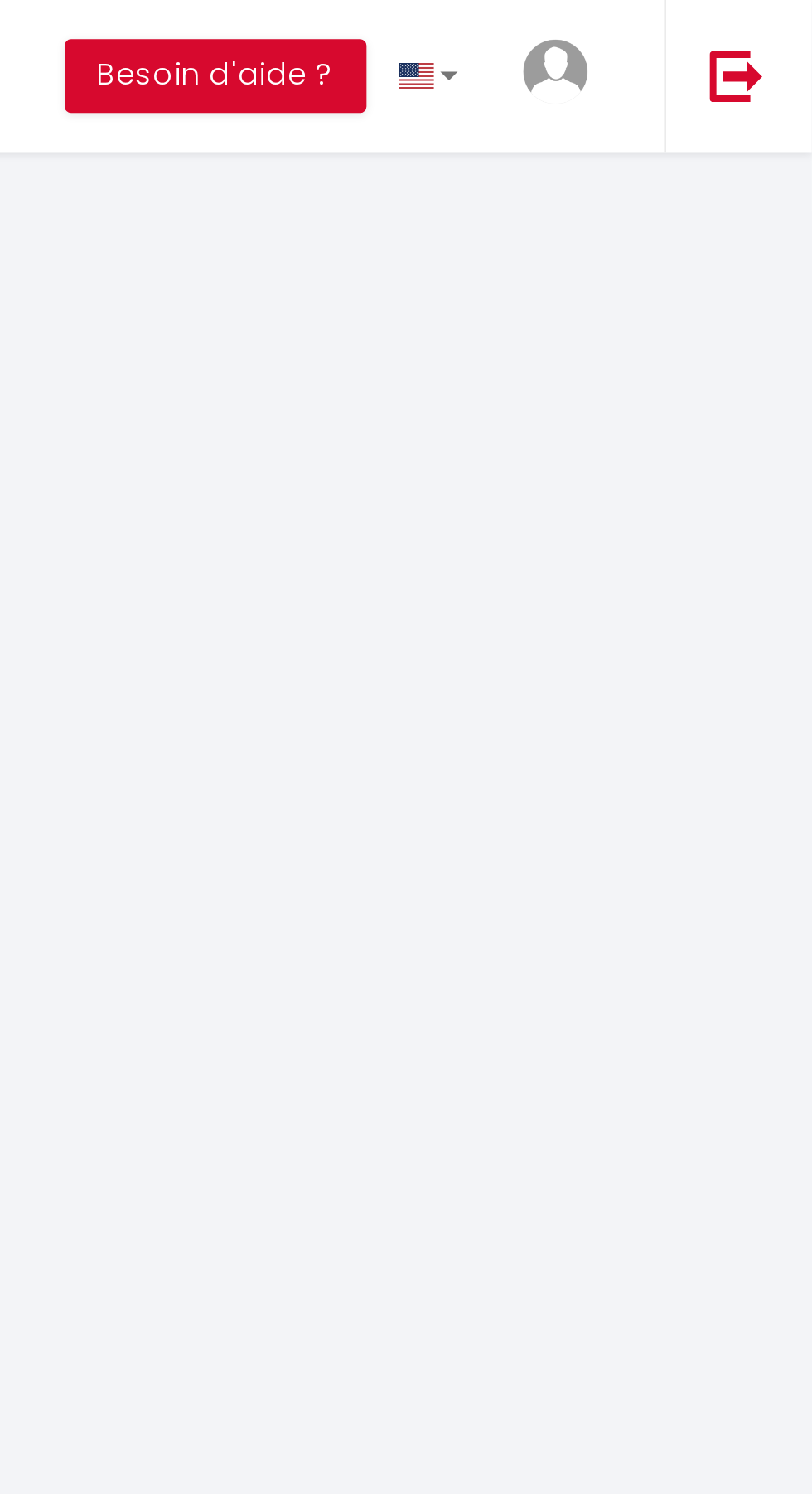
select select "cleaning"
select select "taxes"
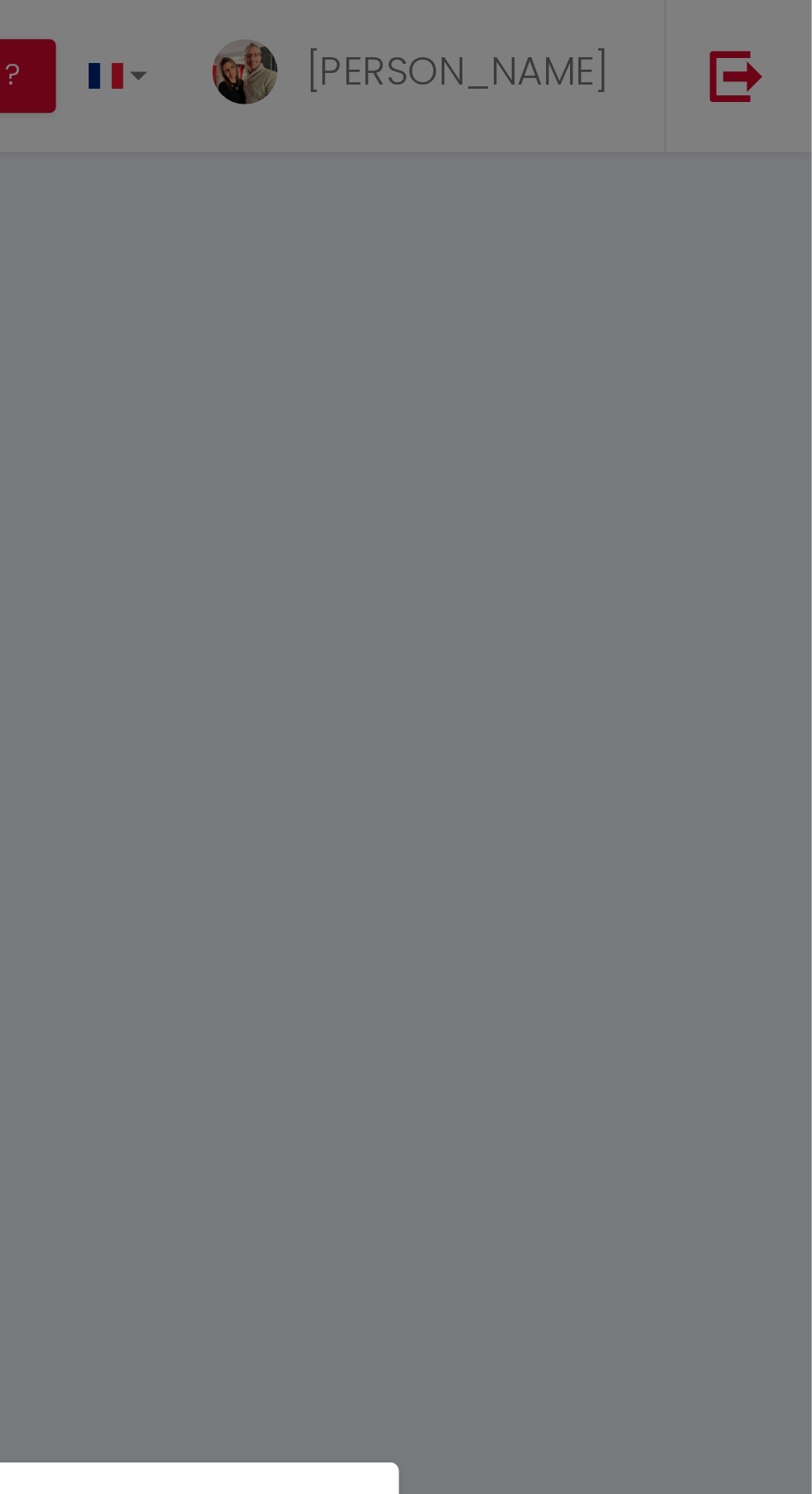
select select
select select "15"
checkbox input "false"
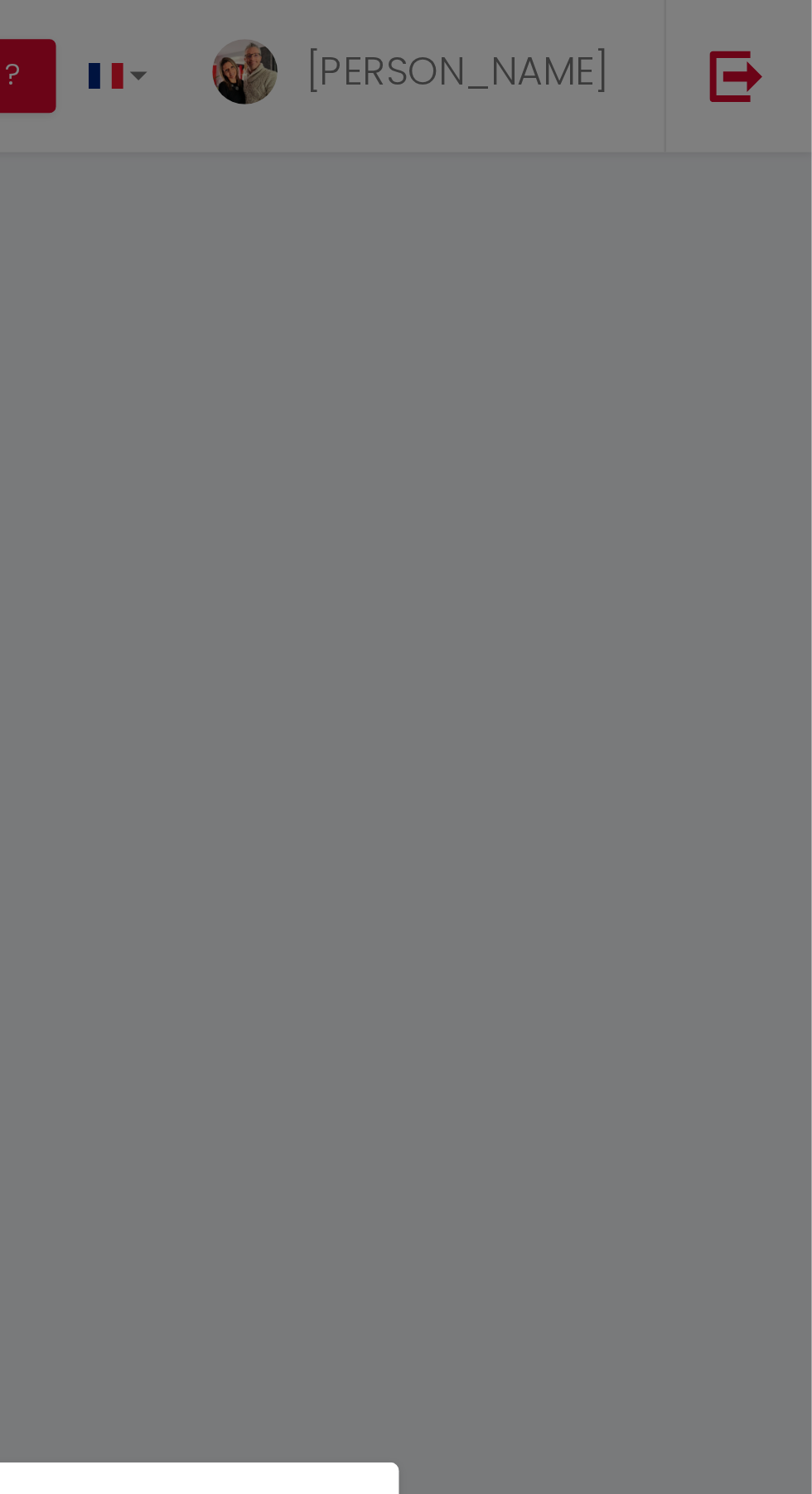
select select
checkbox input "false"
select select
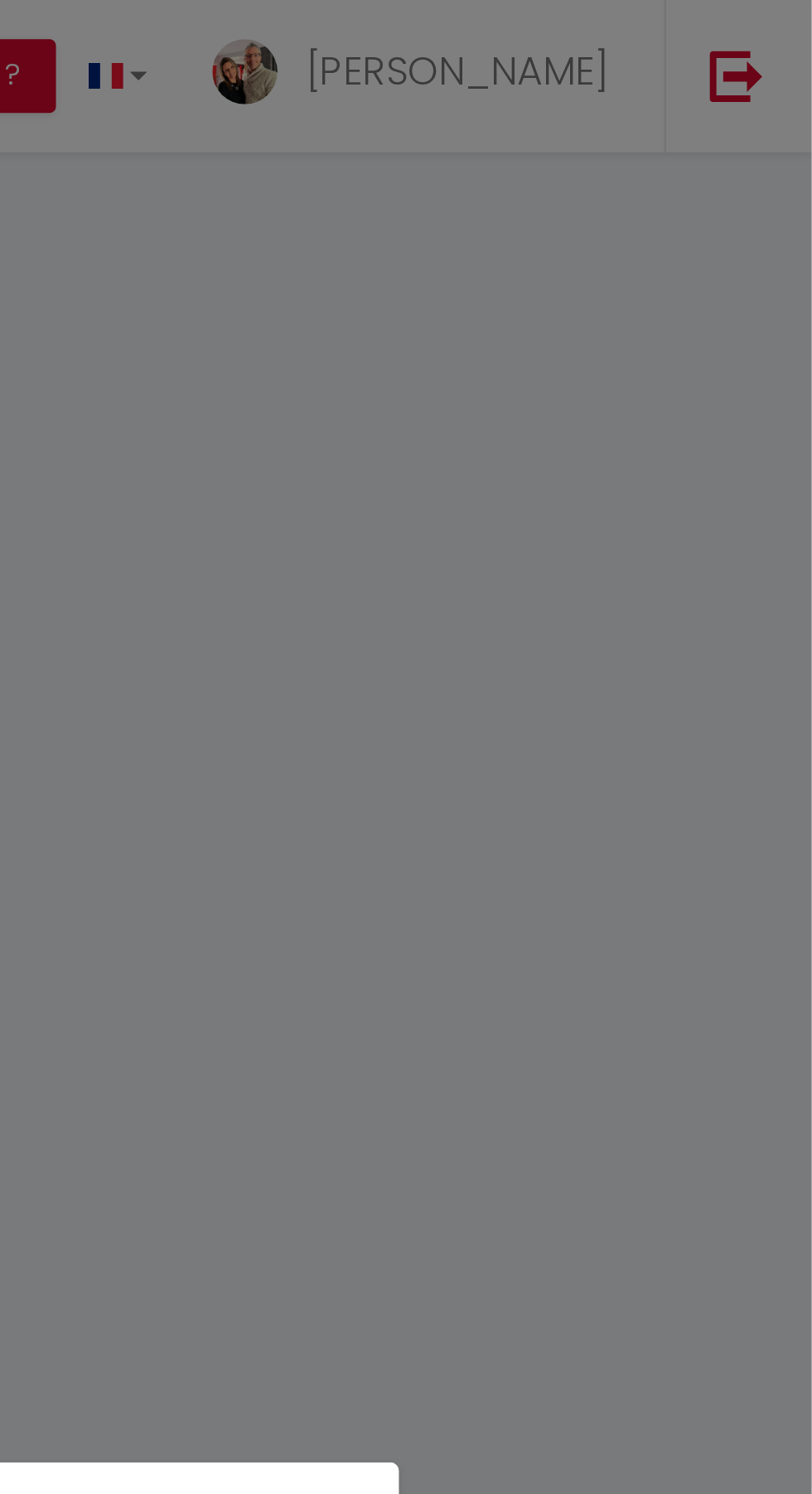
select select
checkbox input "false"
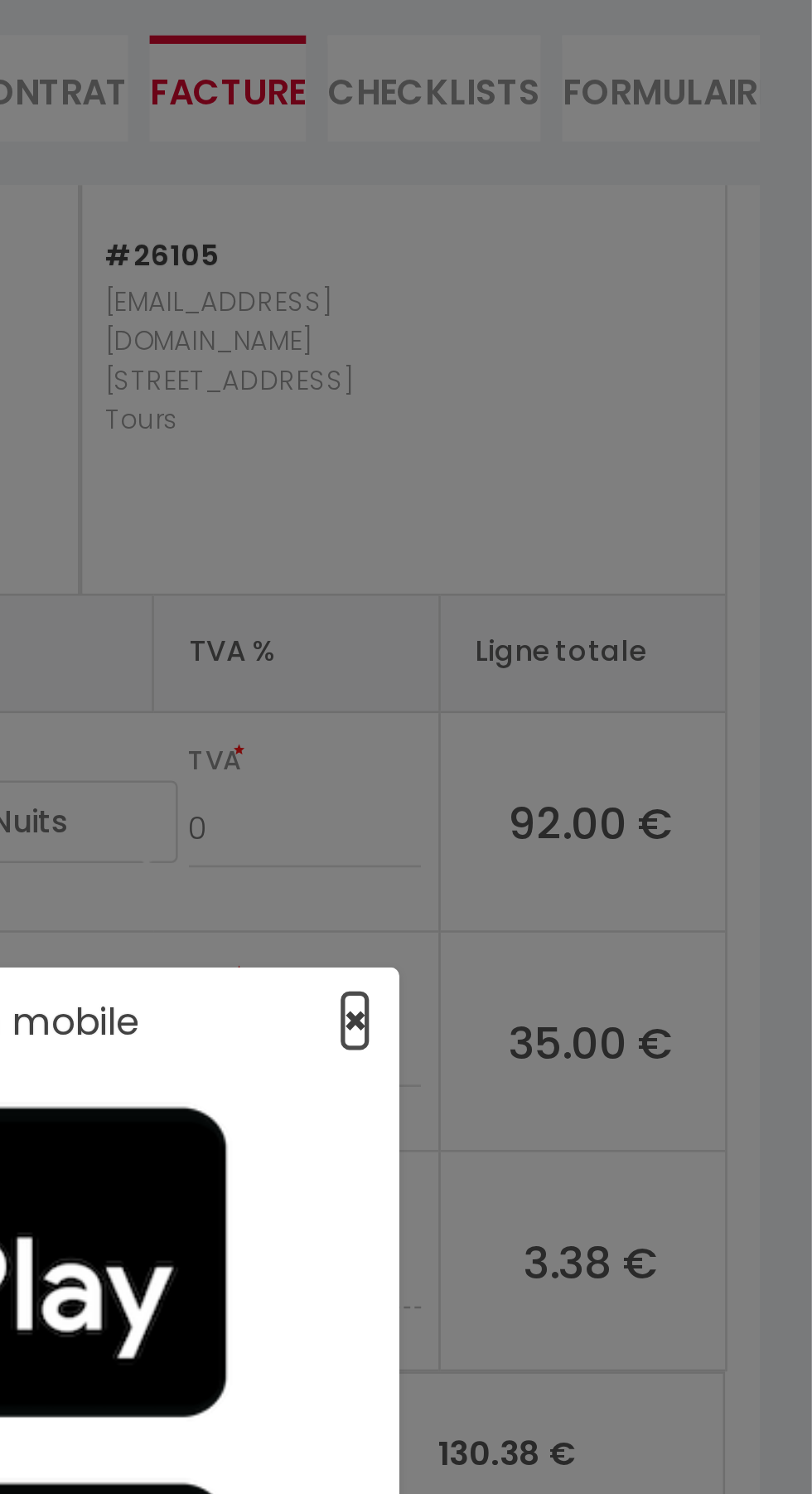
click at [641, 577] on span "×" at bounding box center [637, 578] width 9 height 21
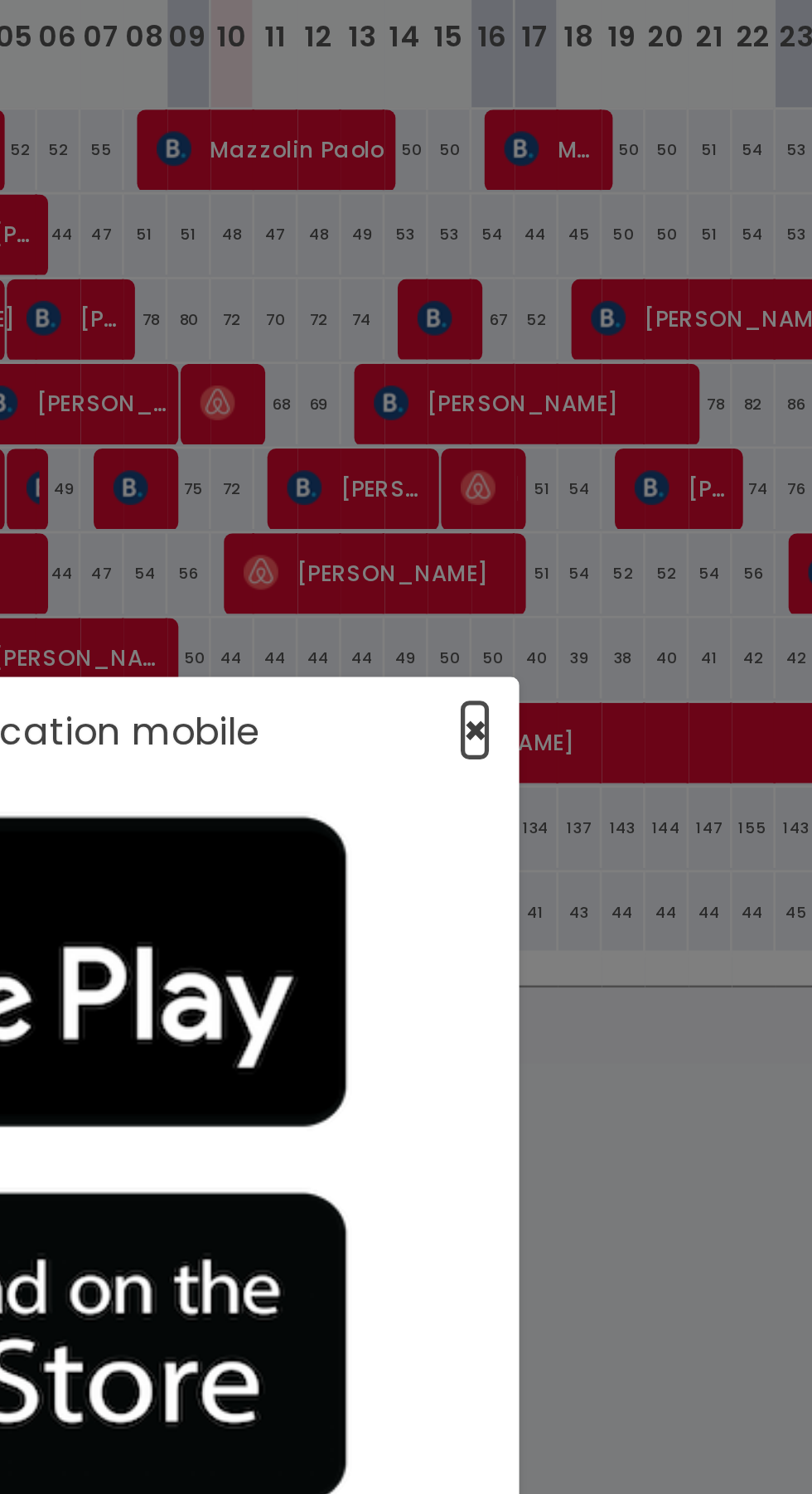
click at [640, 581] on span "×" at bounding box center [637, 578] width 9 height 21
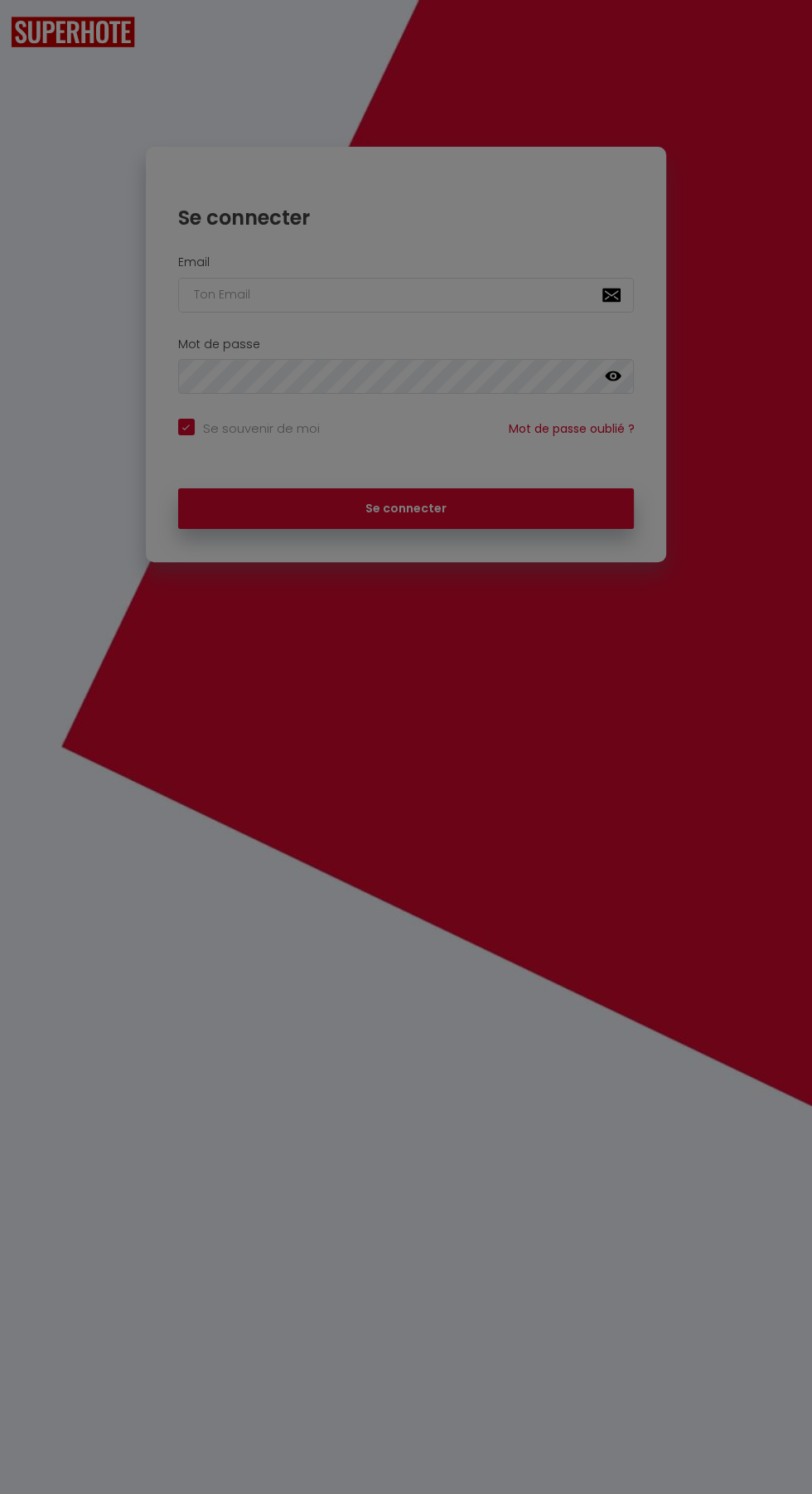
checkbox input "true"
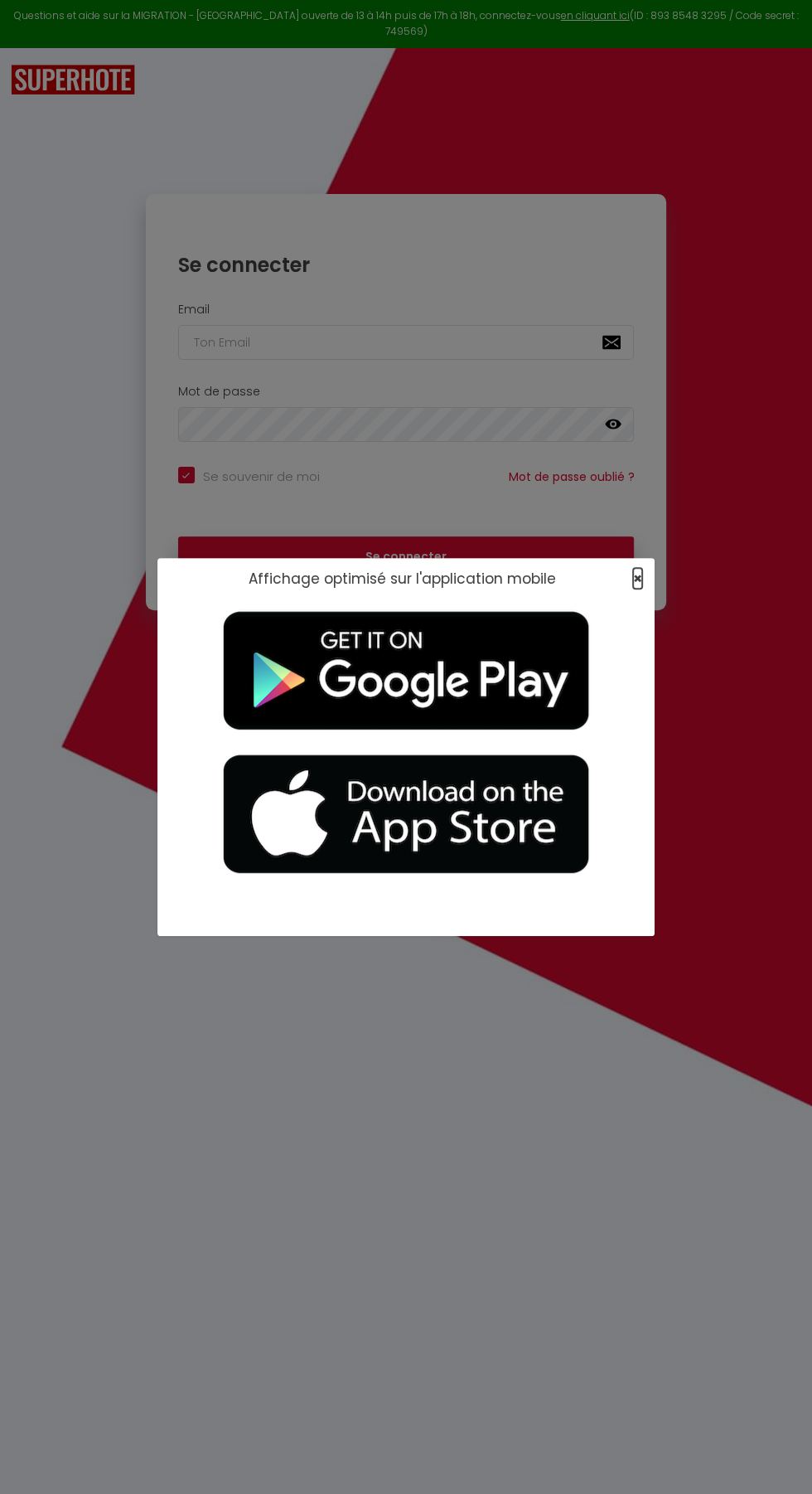
click at [640, 569] on span "×" at bounding box center [637, 578] width 9 height 21
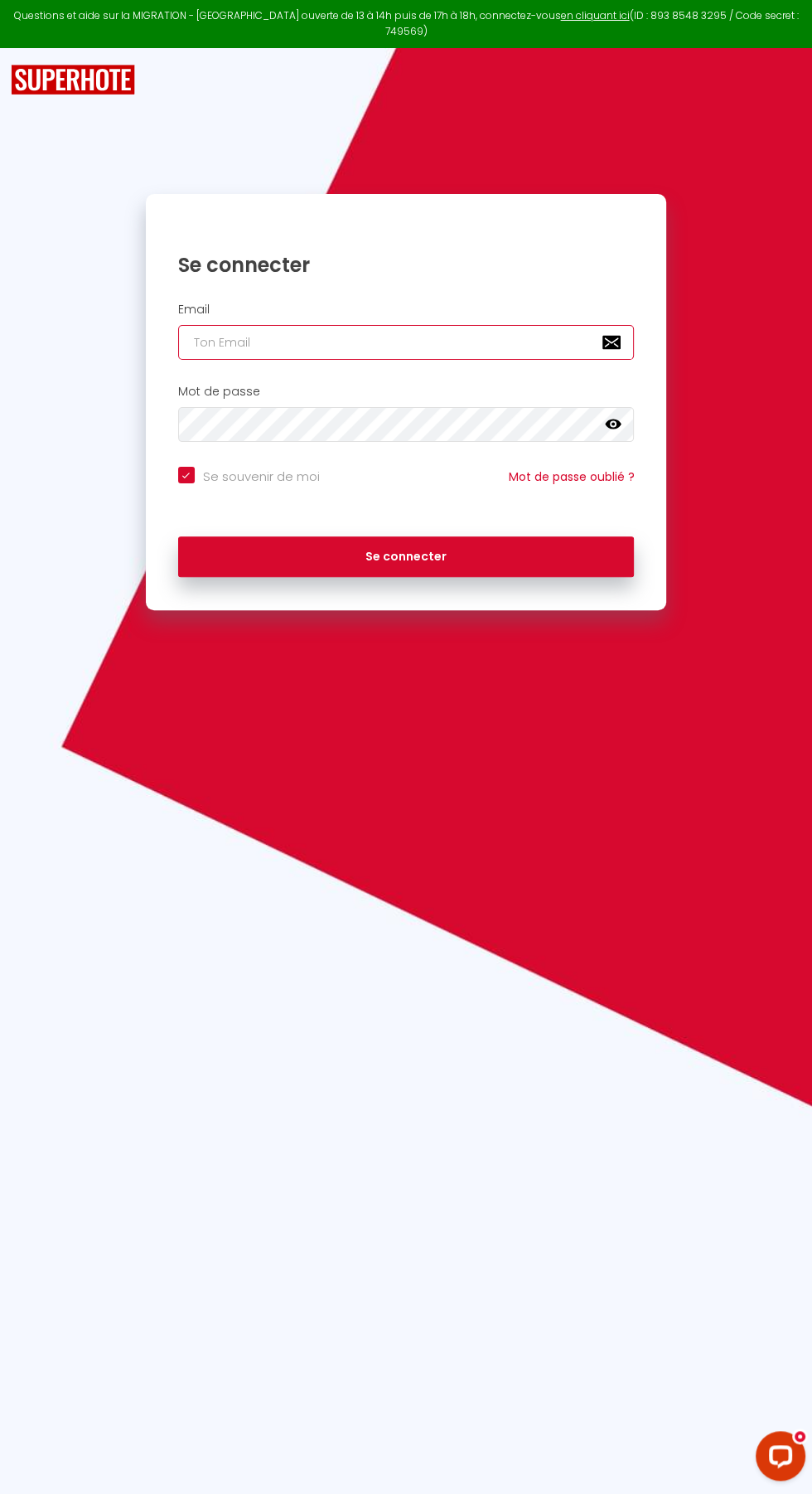
click at [357, 325] on input "email" at bounding box center [406, 343] width 456 height 35
type input "[EMAIL_ADDRESS][DOMAIN_NAME]"
click at [178, 536] on button "Se connecter" at bounding box center [406, 556] width 456 height 41
checkbox input "true"
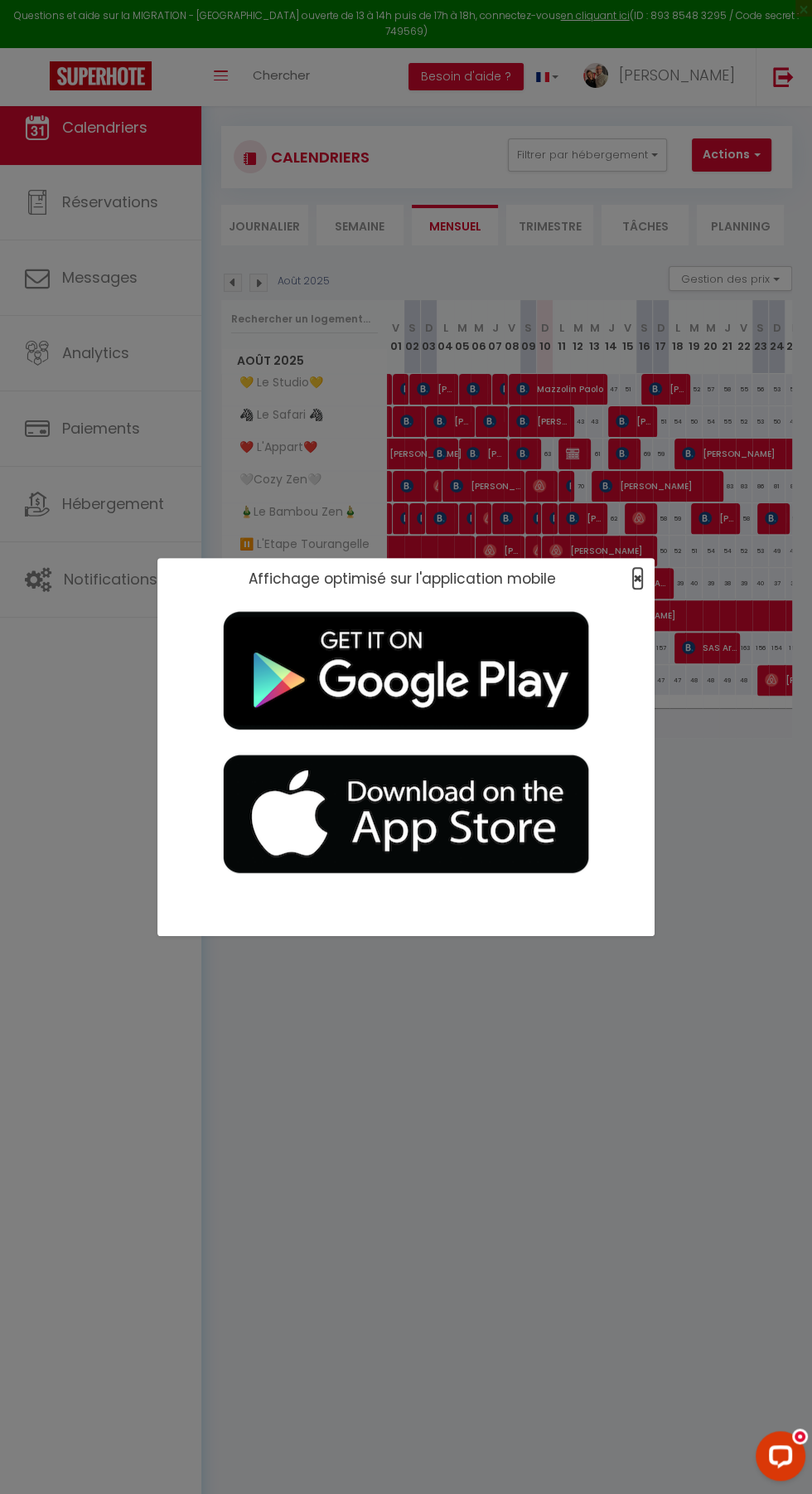
click at [637, 574] on span "×" at bounding box center [637, 578] width 9 height 21
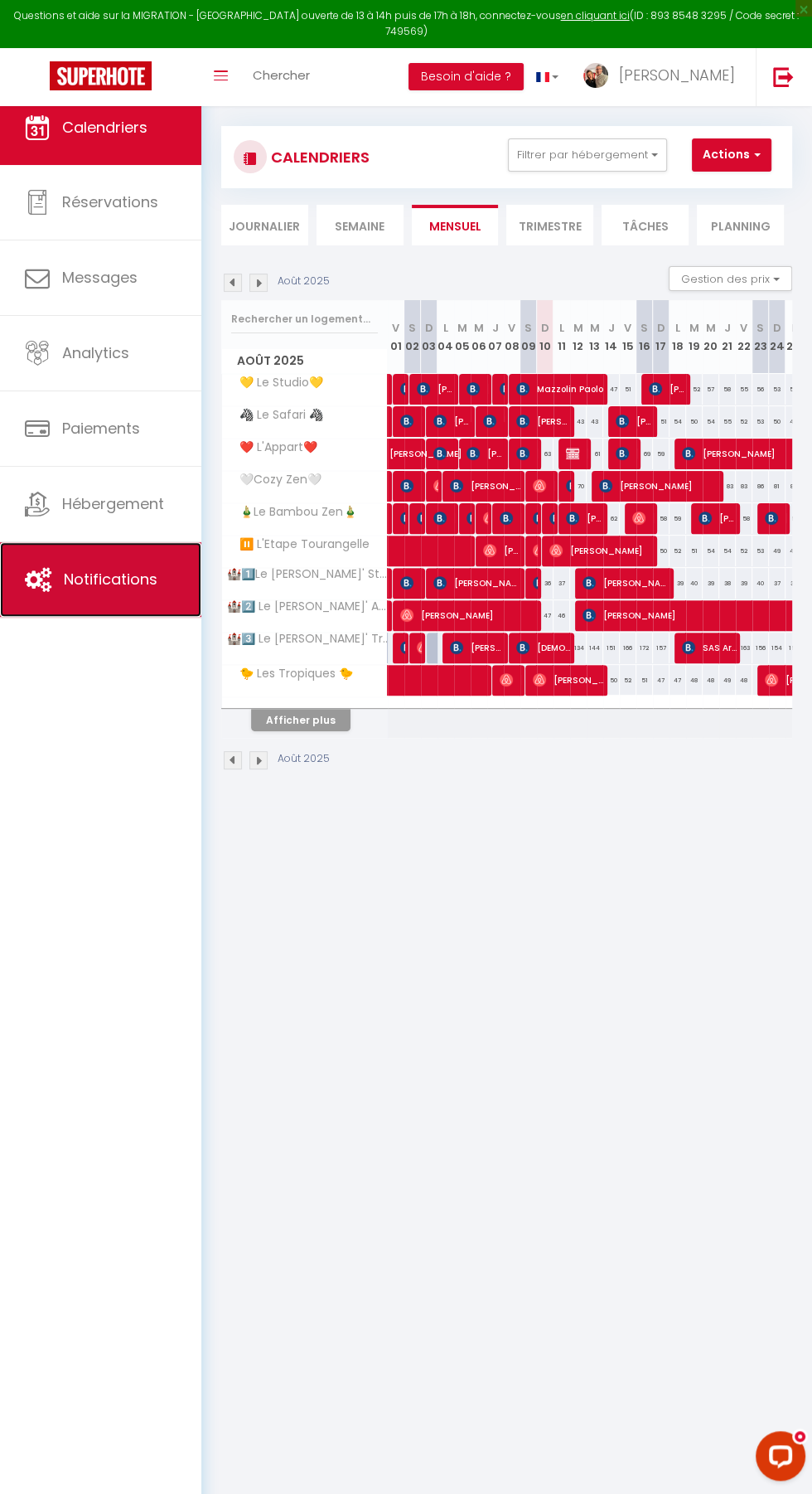
click at [123, 580] on span "Notifications" at bounding box center [110, 579] width 94 height 21
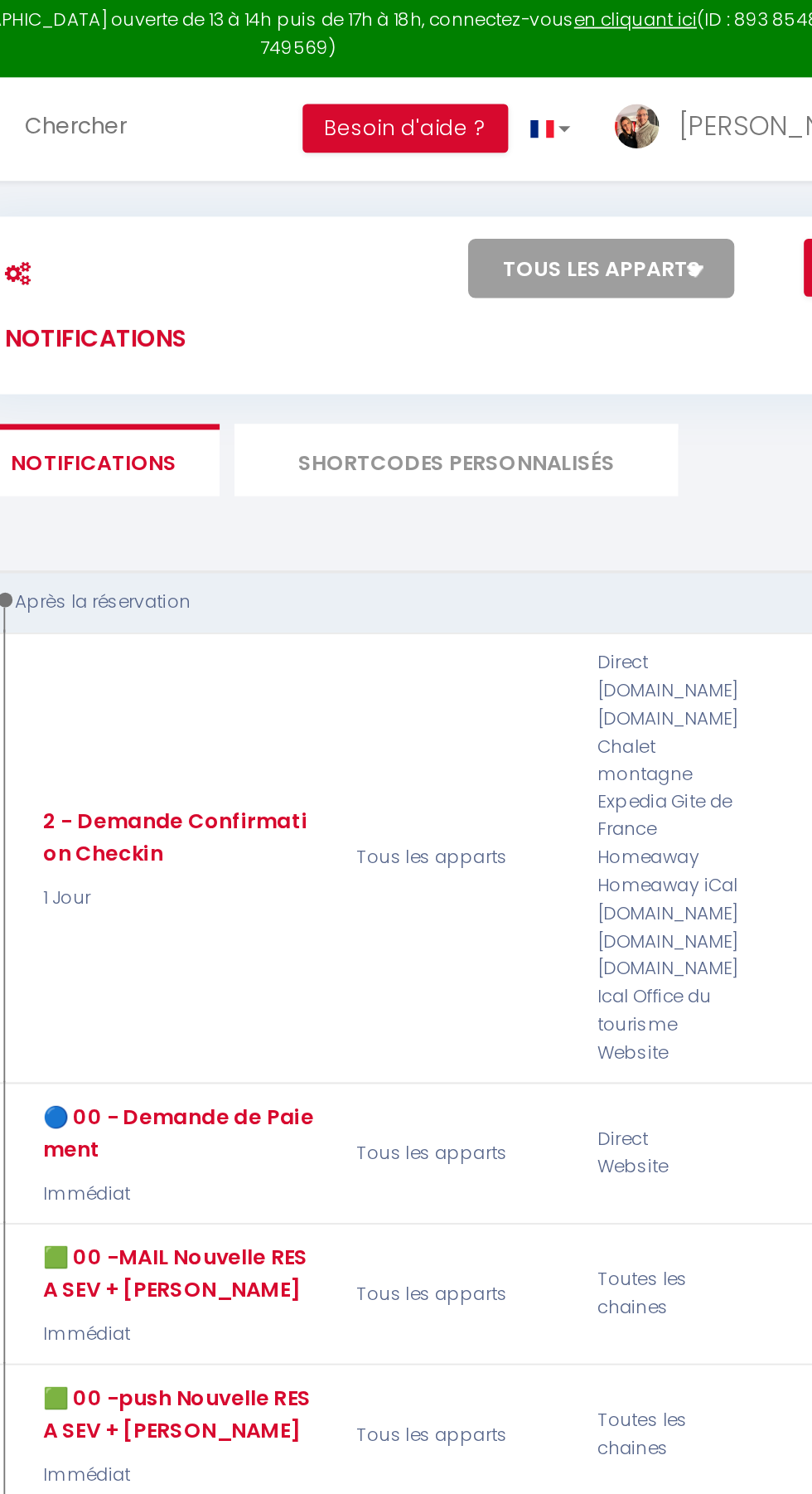
click at [510, 252] on li "SHORTCODES PERSONNALISÉS" at bounding box center [494, 262] width 249 height 41
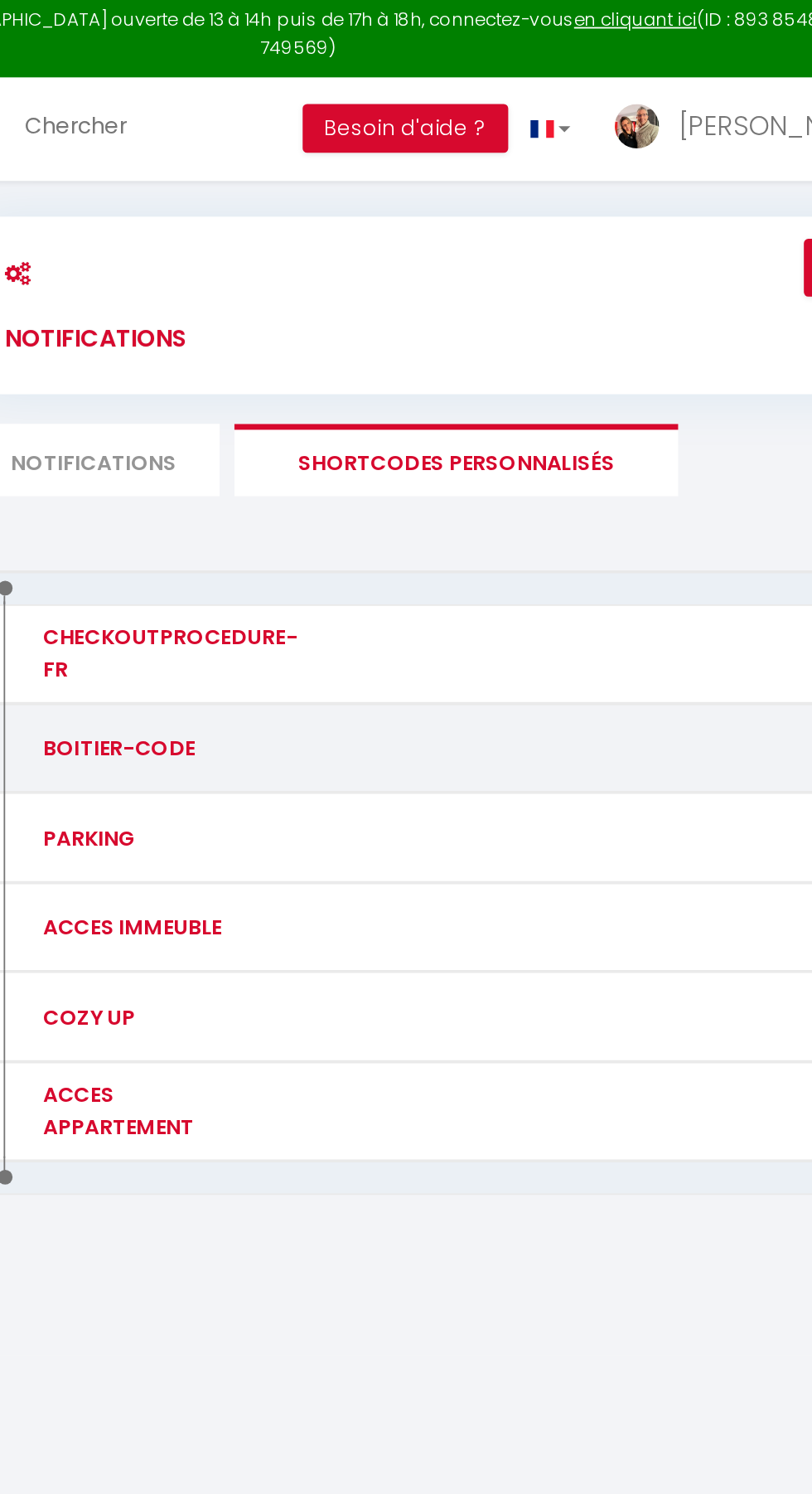
click at [328, 425] on div "BOITIER-CODE" at bounding box center [304, 424] width 90 height 18
click at [294, 435] on div "BOITIER-CODE" at bounding box center [316, 424] width 135 height 32
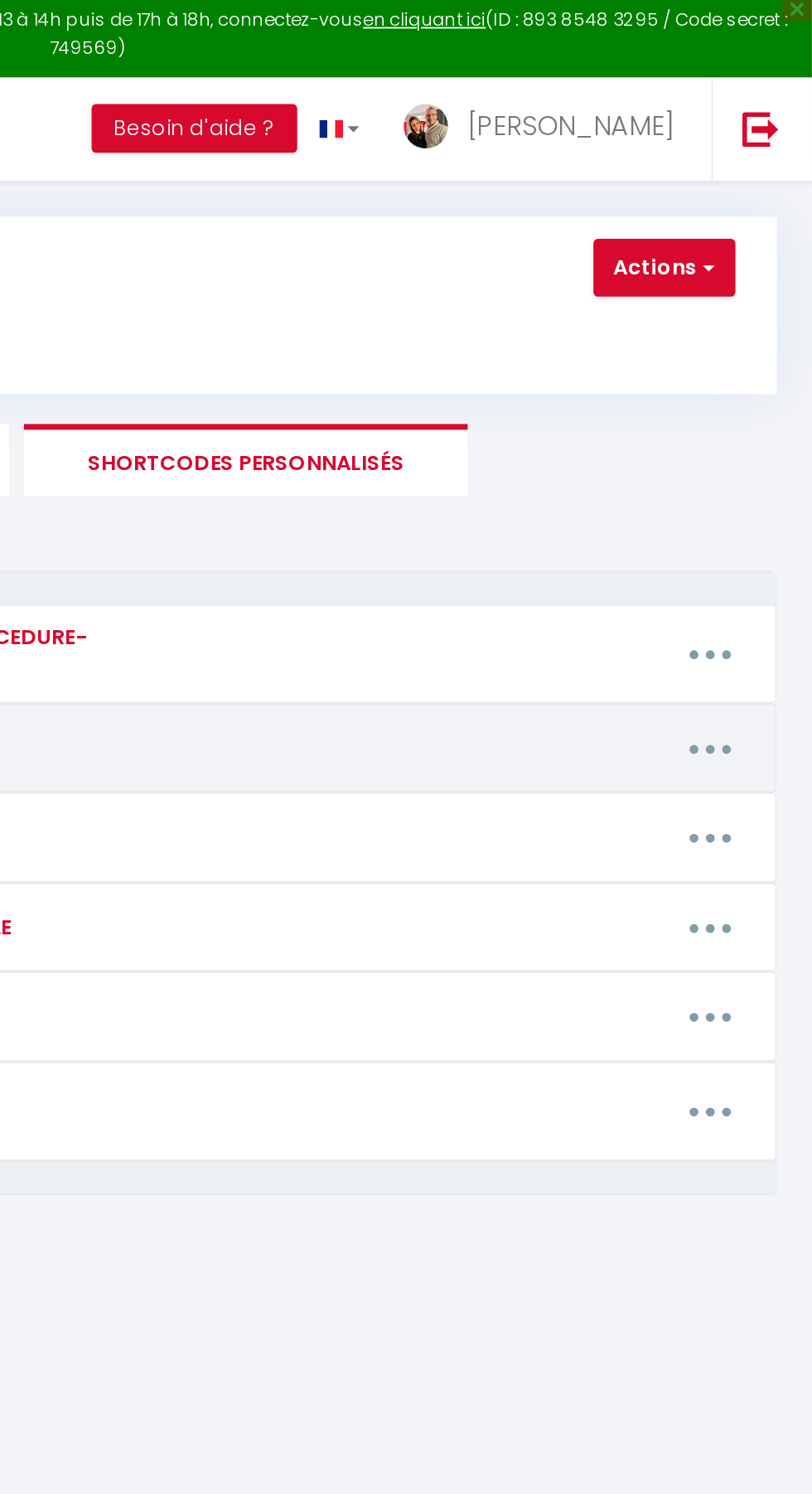
click at [763, 423] on button "button" at bounding box center [755, 424] width 44 height 32
click at [677, 462] on link "Editer" at bounding box center [711, 464] width 122 height 28
type input "BOITIER-CODE"
type textarea "BOITIER-CODE"
type textarea "2202"
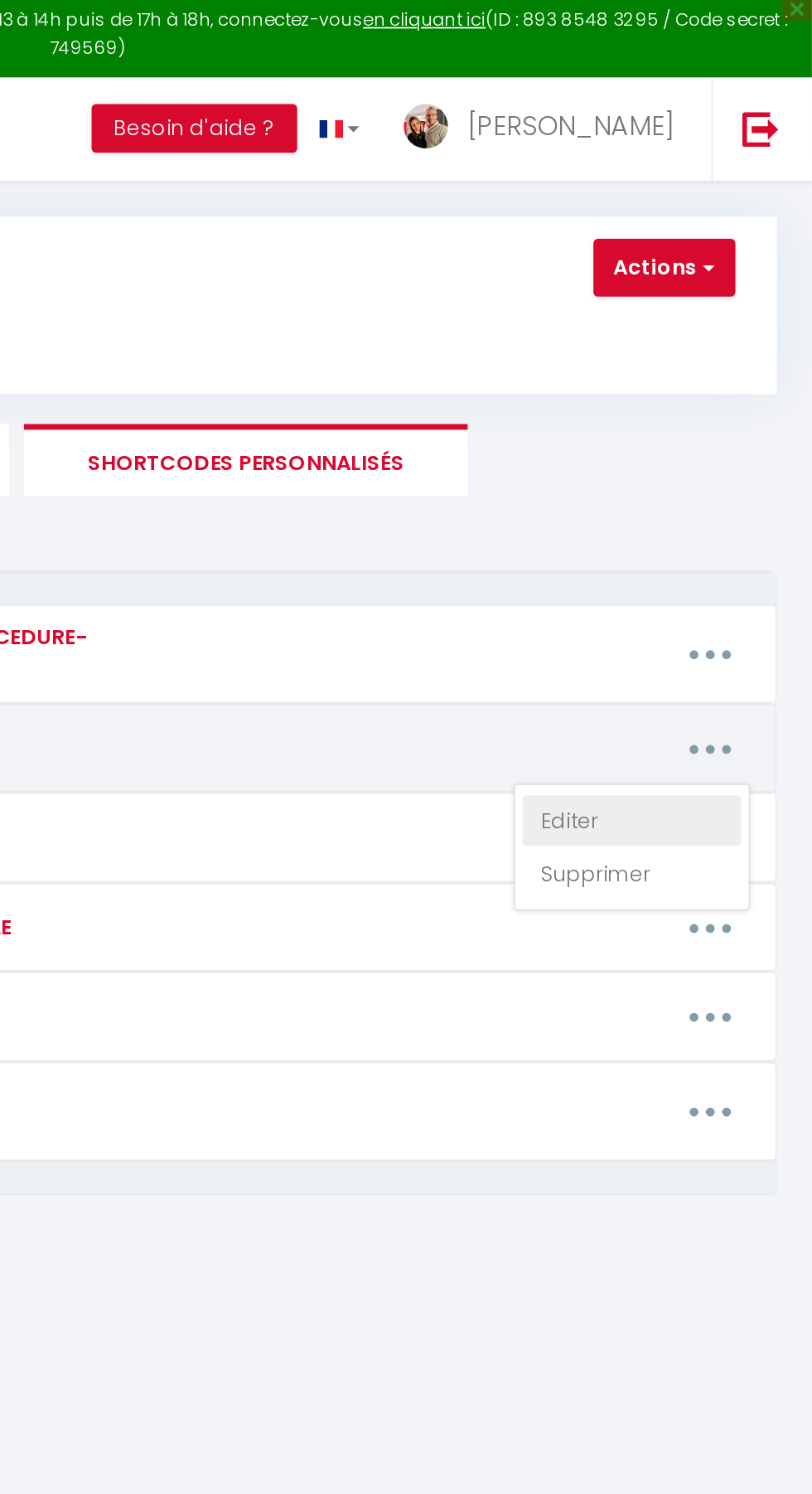
type textarea "0709"
type textarea "2907"
type textarea "0971"
type textarea "3007"
type textarea "1709"
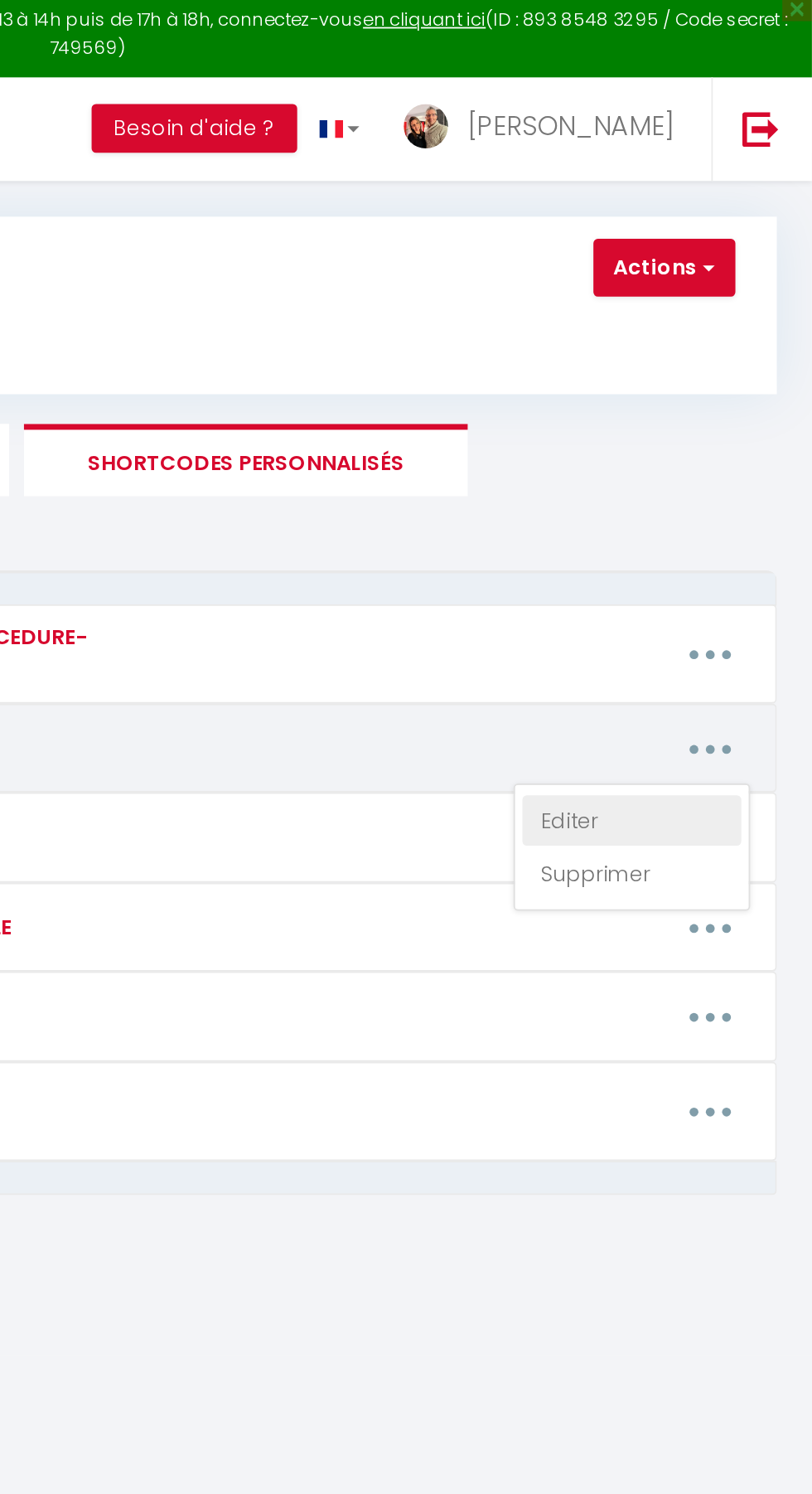
type textarea "0604"
type textarea "0778"
type textarea "8516"
type textarea "2907"
type textarea "2904"
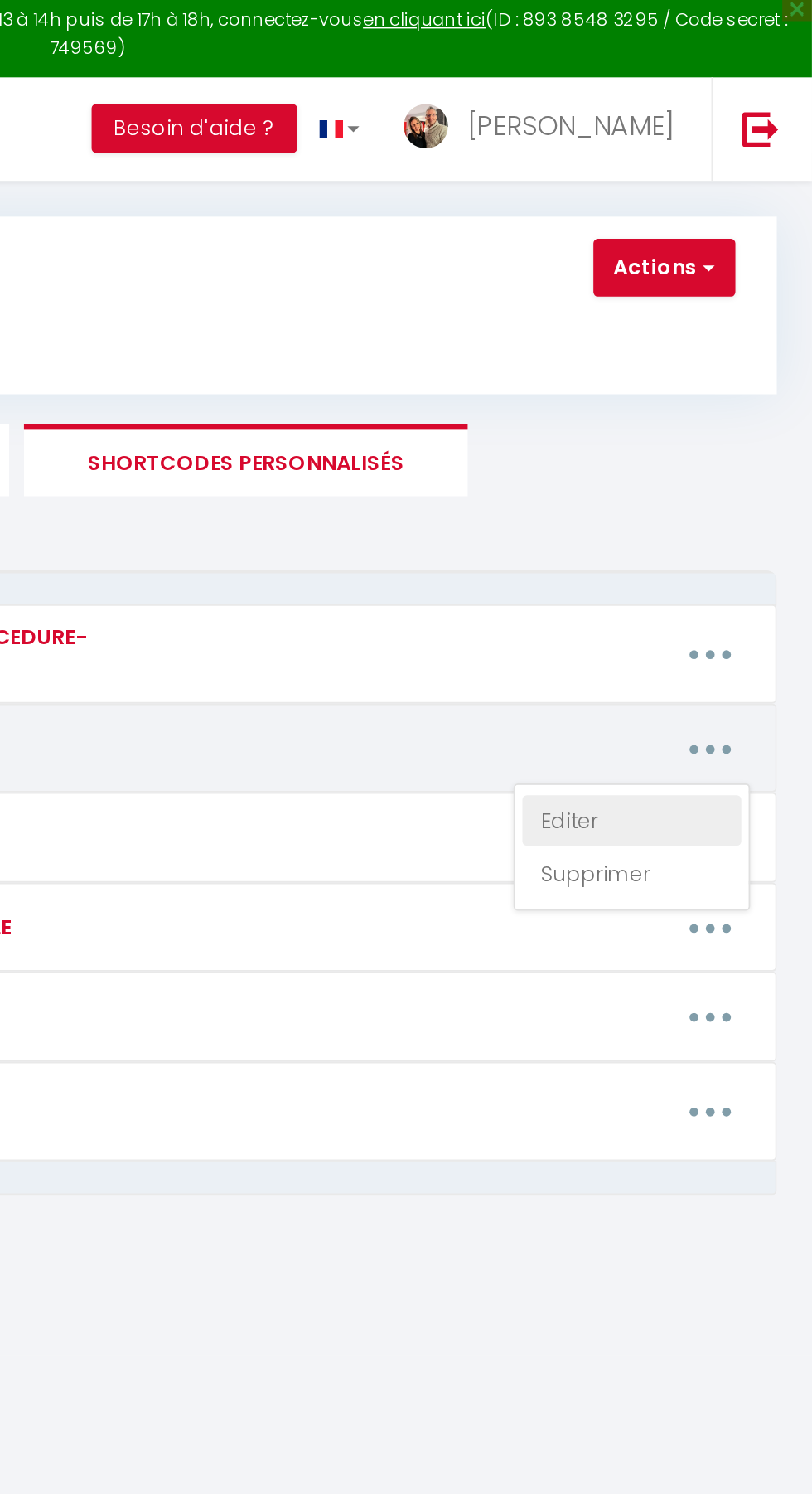
type textarea "8516"
type textarea "2904"
type textarea "2207"
type textarea "8516"
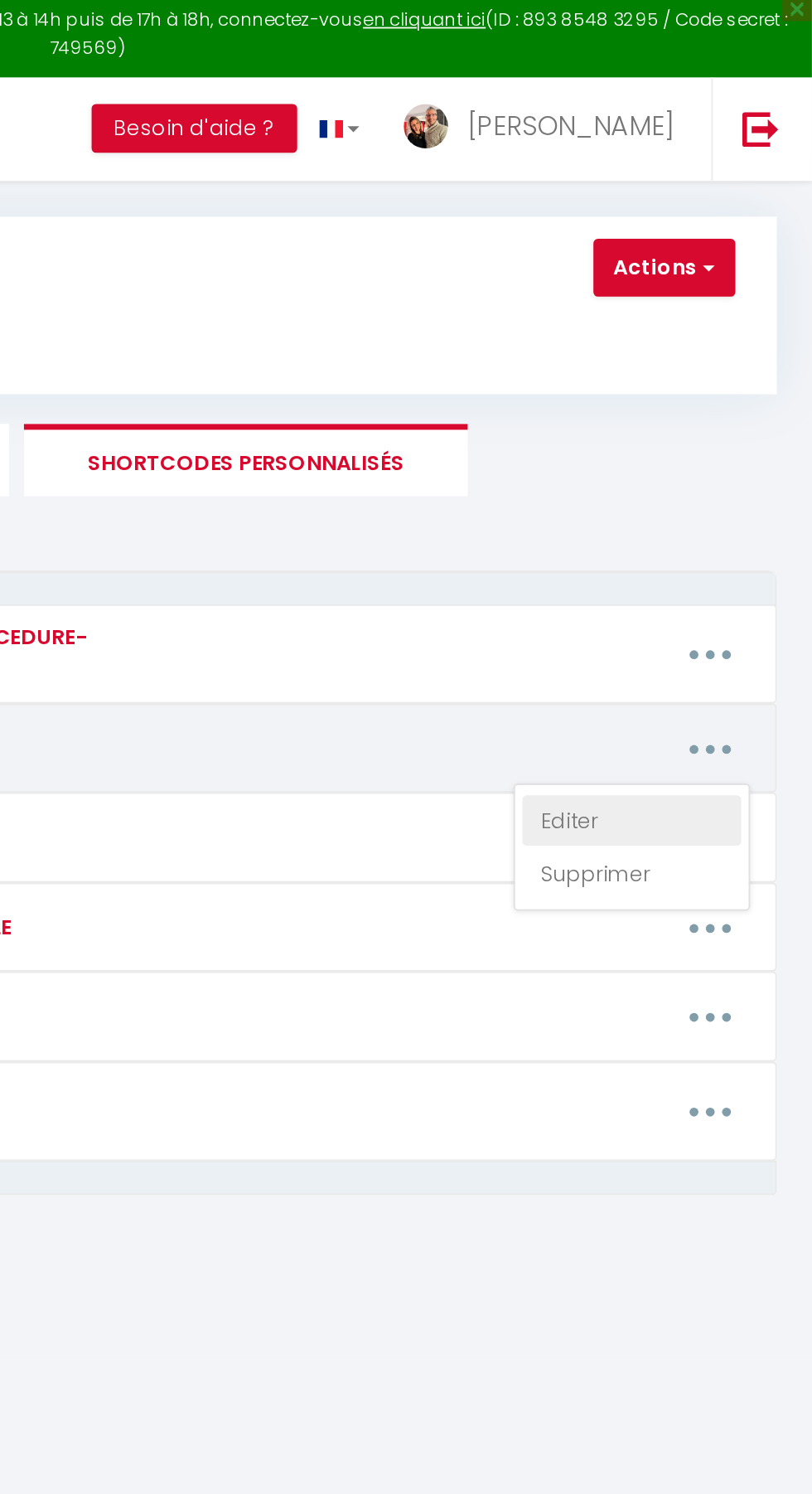
type textarea "Studio N° 1 : 8516 Studio N° 2 : 2207"
type textarea "2907"
type textarea "3007"
type textarea "2207"
type textarea "2907"
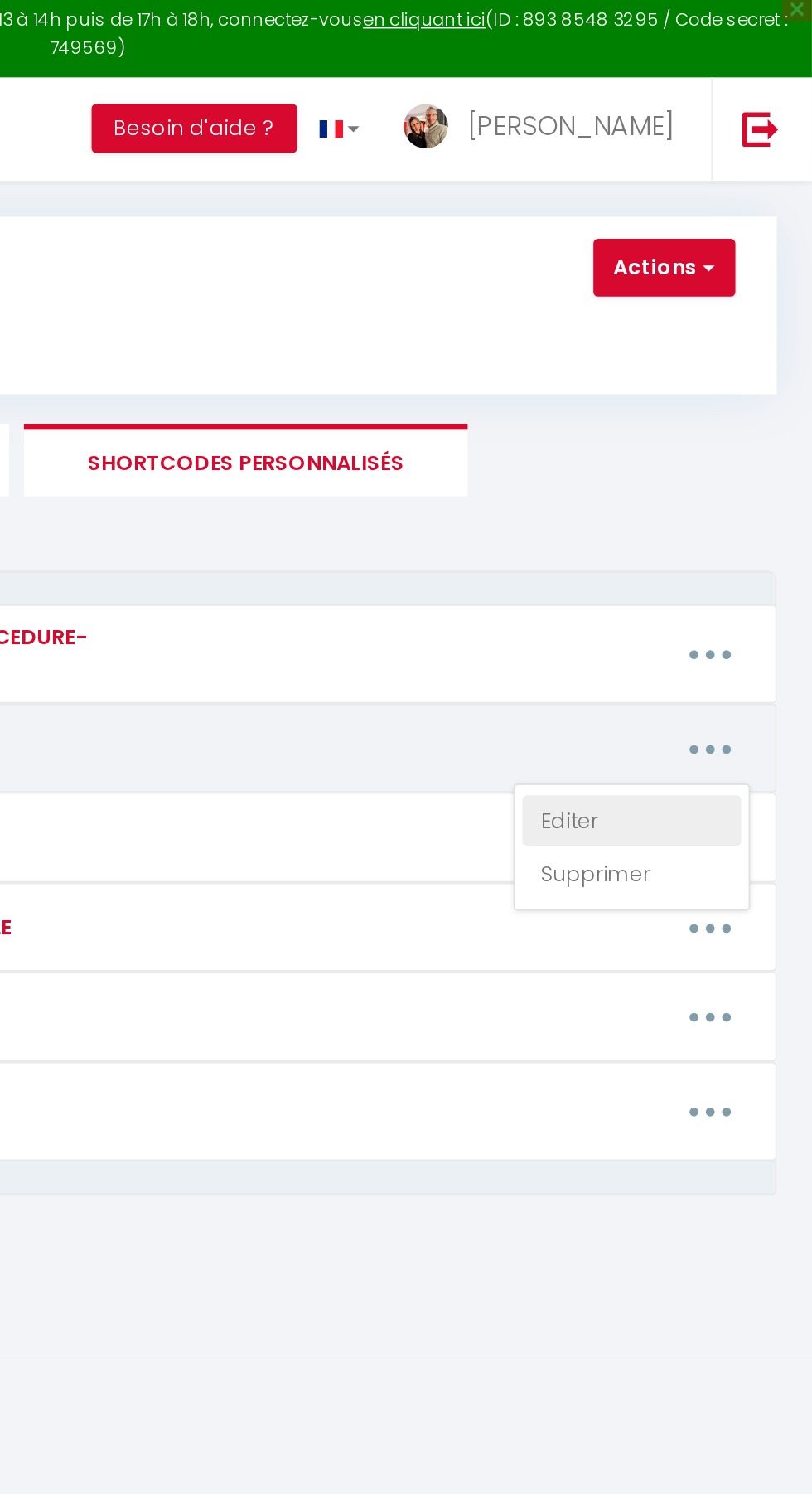
type textarea "Boite aux Lettres : 709 Boite à clés : 3007"
type textarea "3007"
type textarea "0709"
type textarea "**********"
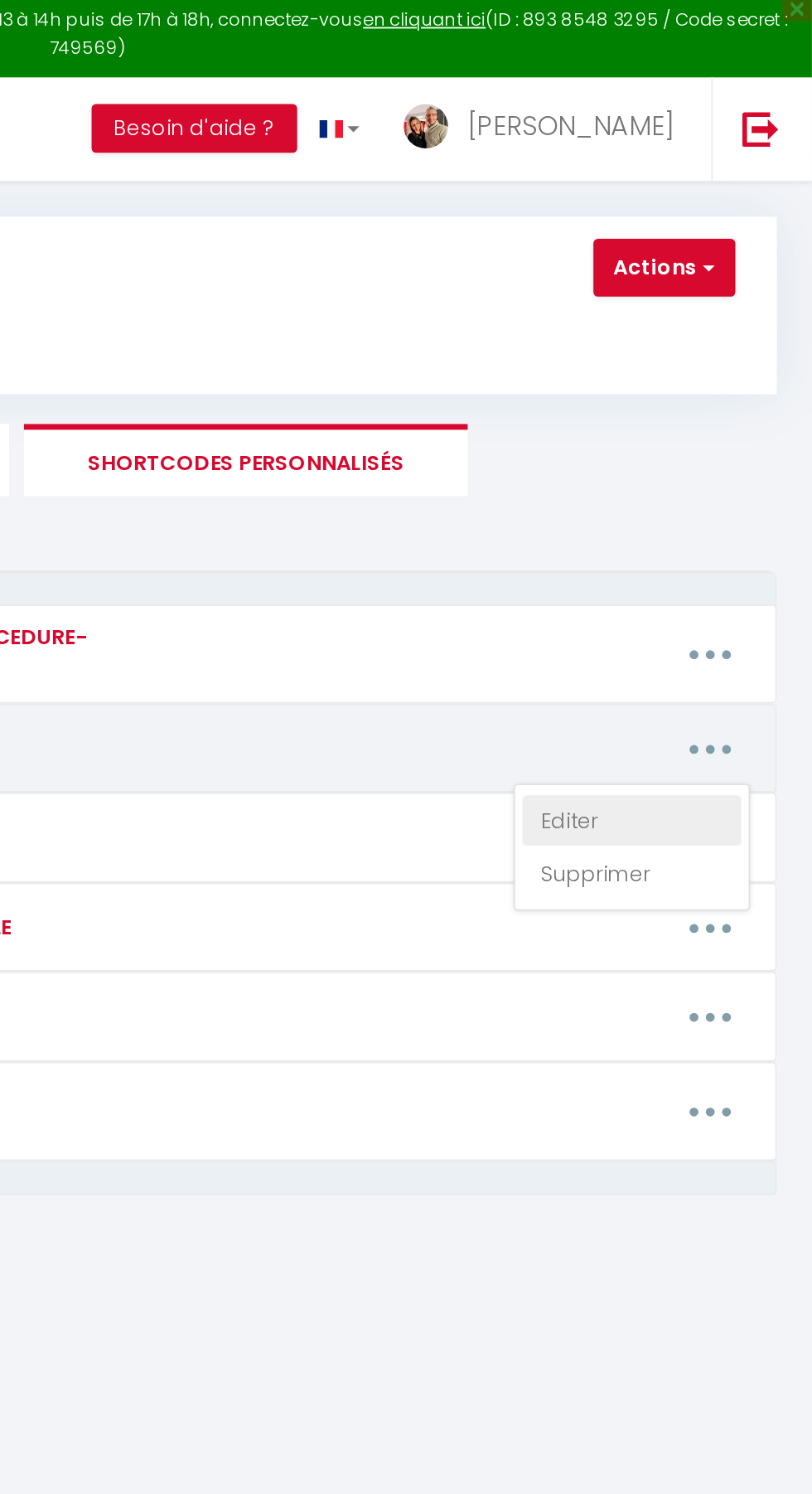
type textarea "Boite aux Lettres : 307 Boite à clés : 3007"
type textarea "Pas de Boitier Code pour le moment !... Nous vous accueillerons"
type textarea "-"
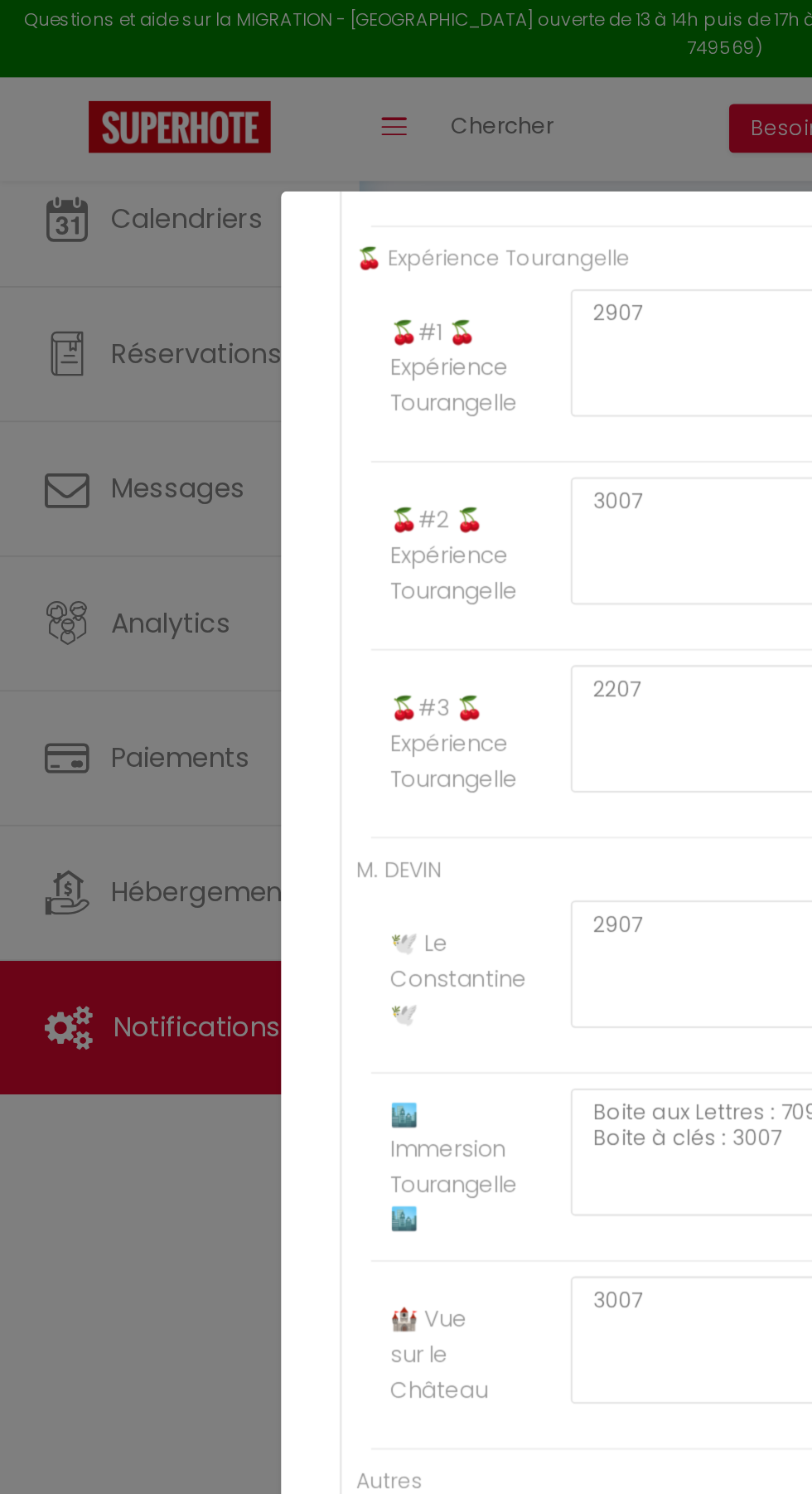
scroll to position [2501, 0]
